Goal: Transaction & Acquisition: Purchase product/service

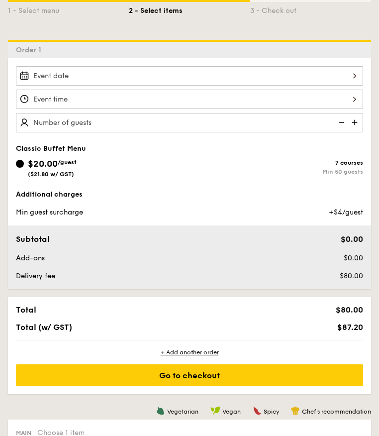
scroll to position [199, 0]
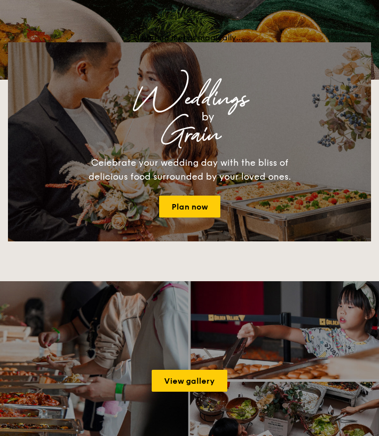
scroll to position [100, 0]
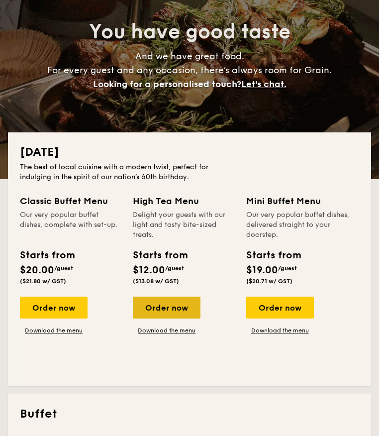
click at [167, 306] on div "Order now" at bounding box center [167, 308] width 68 height 22
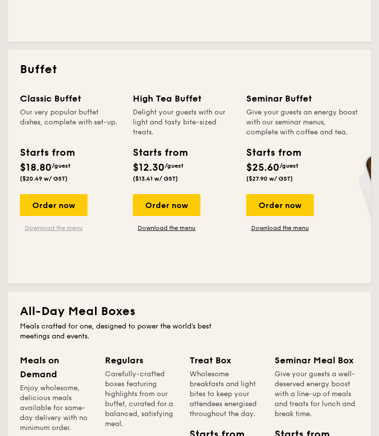
scroll to position [448, 0]
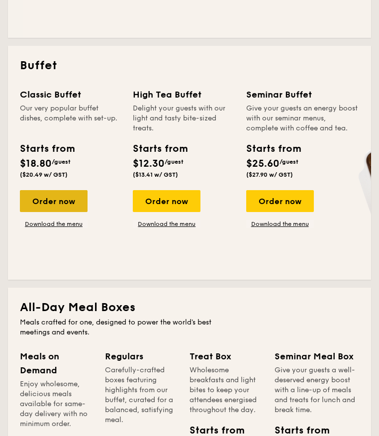
click at [70, 206] on div "Order now" at bounding box center [54, 201] width 68 height 22
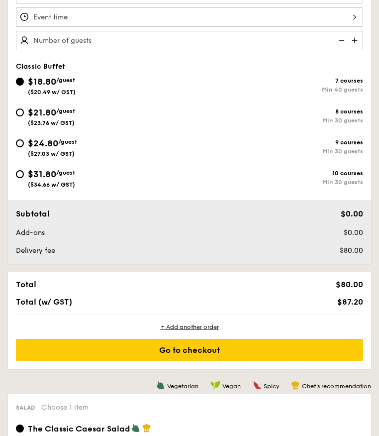
scroll to position [349, 0]
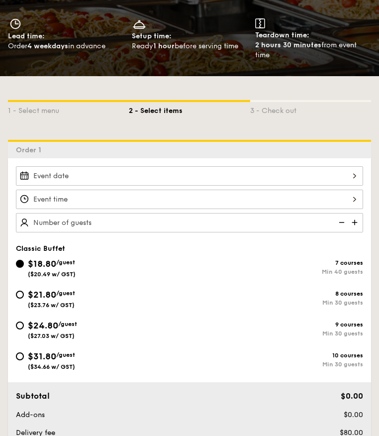
scroll to position [149, 0]
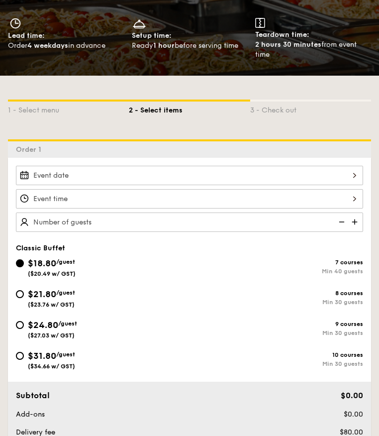
click at [107, 302] on div "$21.80 /guest ($23.76 w/ GST) 8 courses Min 30 guests" at bounding box center [190, 300] width 356 height 27
click at [20, 290] on input "$21.80 /guest ($23.76 w/ GST) 8 courses Min 30 guests" at bounding box center [20, 294] width 8 height 8
radio input "true"
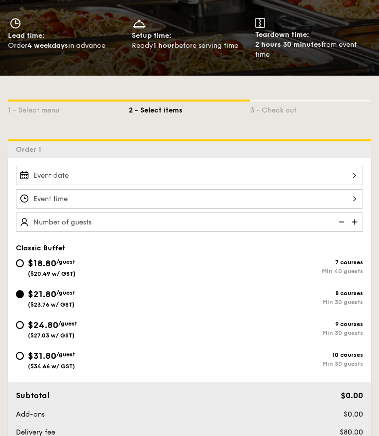
radio input "true"
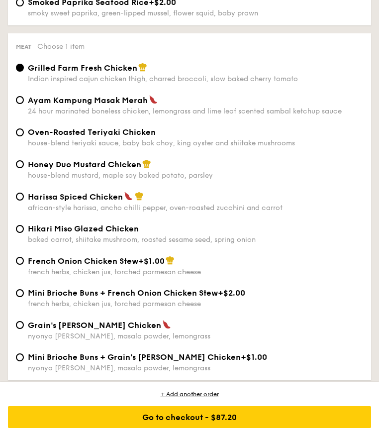
scroll to position [1394, 0]
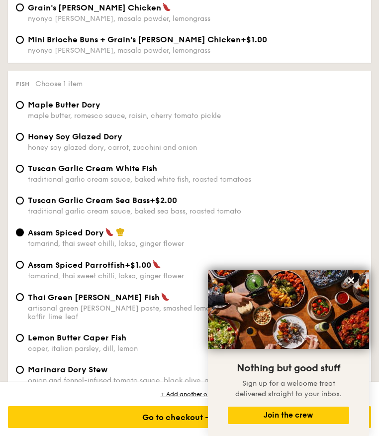
scroll to position [1693, 0]
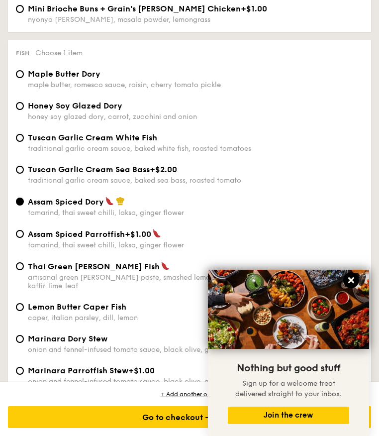
click at [355, 280] on icon at bounding box center [352, 280] width 6 height 6
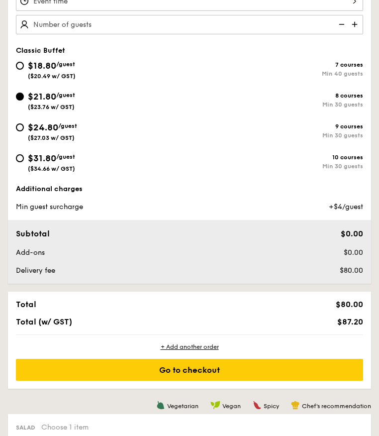
scroll to position [349, 0]
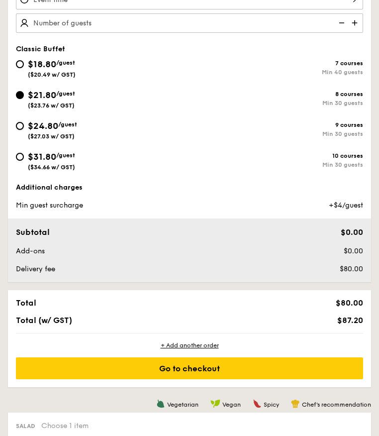
drag, startPoint x: 16, startPoint y: 118, endPoint x: 283, endPoint y: 251, distance: 298.4
click at [16, 122] on input "$24.80 /guest ($27.03 w/ GST) 9 courses Min 30 guests" at bounding box center [20, 126] width 8 height 8
radio input "true"
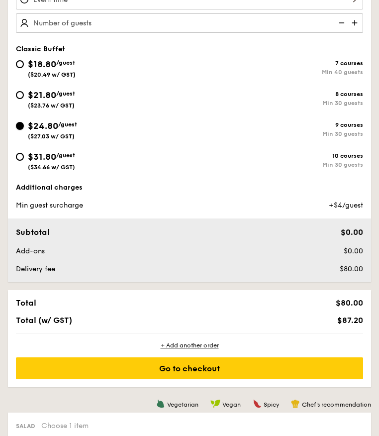
radio input "true"
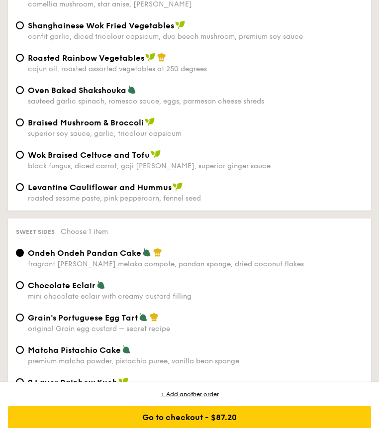
scroll to position [2241, 0]
